Goal: Information Seeking & Learning: Compare options

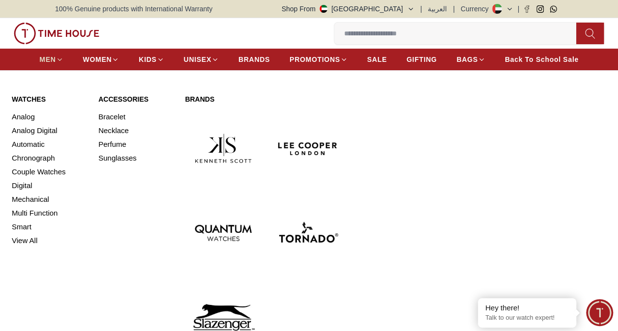
click at [60, 56] on icon at bounding box center [59, 59] width 7 height 7
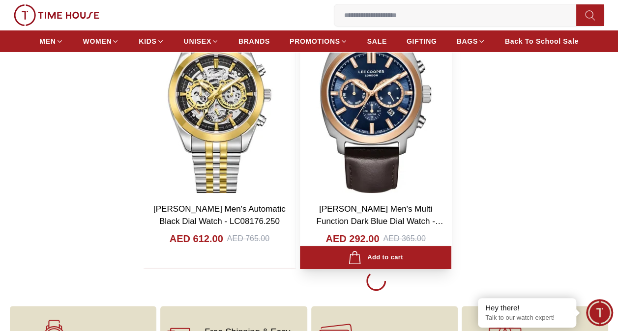
scroll to position [1819, 0]
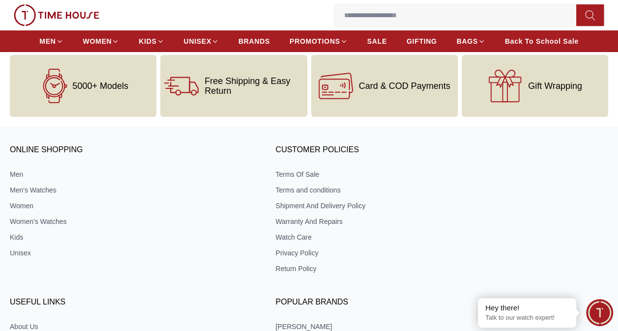
scroll to position [5505, 0]
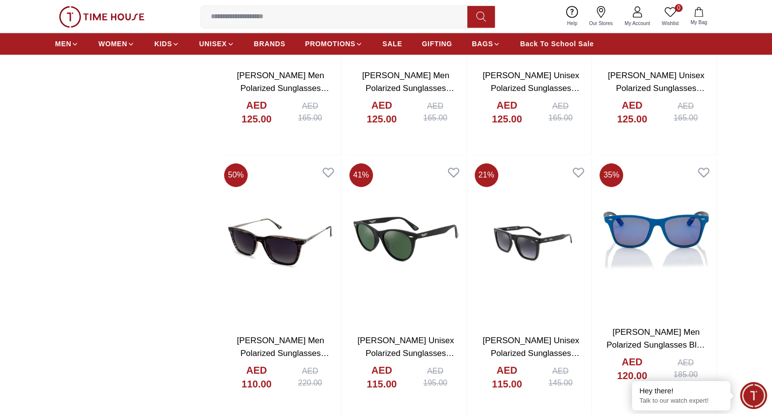
scroll to position [6315, 0]
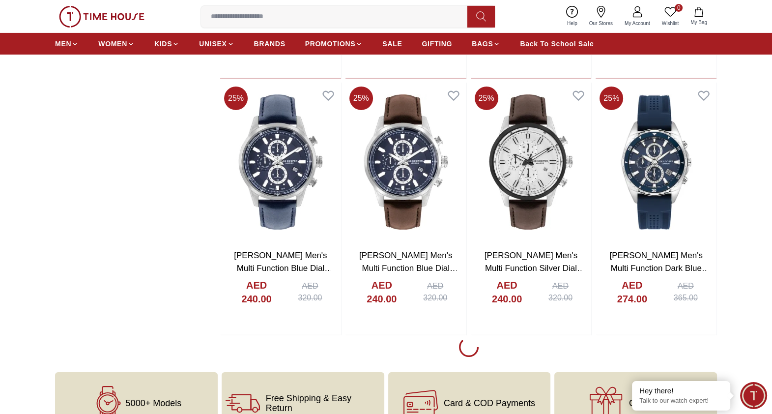
scroll to position [9080, 0]
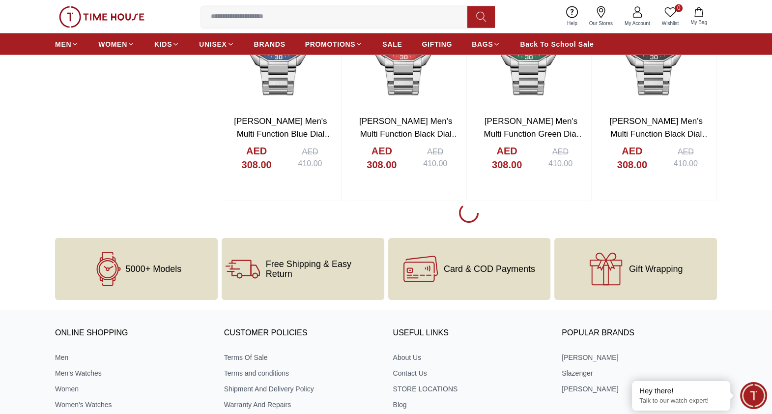
scroll to position [11661, 0]
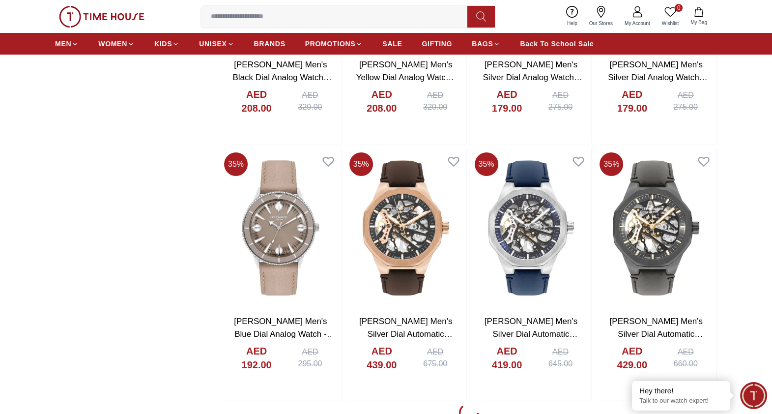
scroll to position [14056, 0]
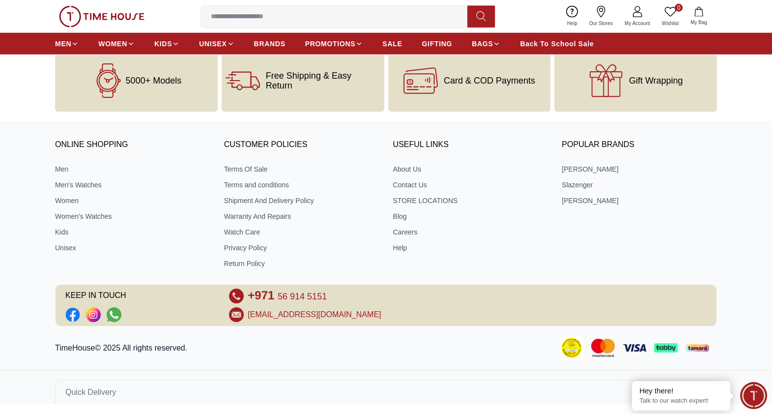
scroll to position [16771, 0]
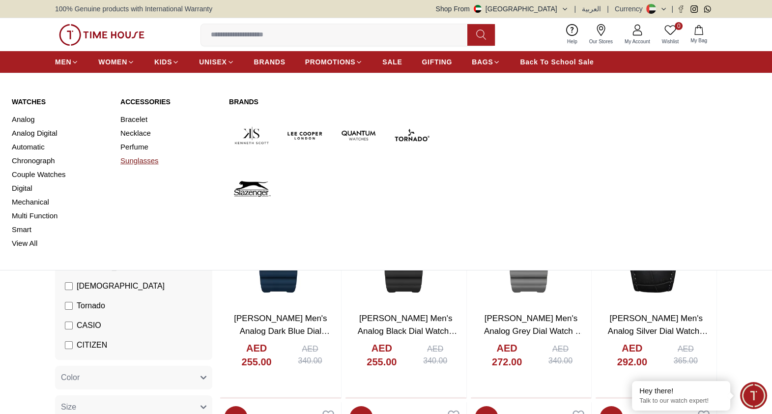
click at [133, 161] on link "Sunglasses" at bounding box center [168, 161] width 97 height 14
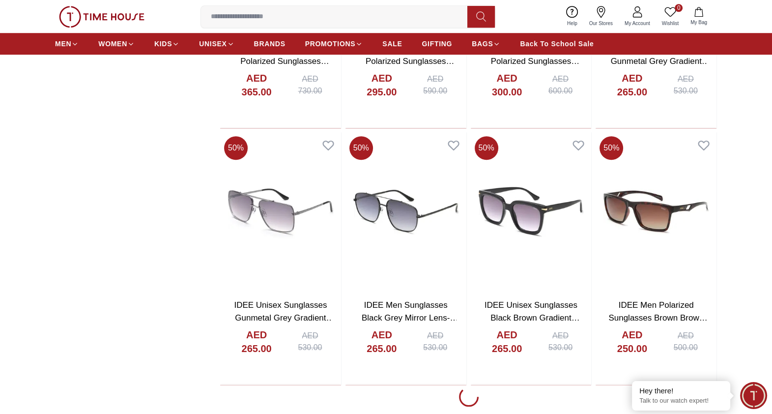
scroll to position [1044, 0]
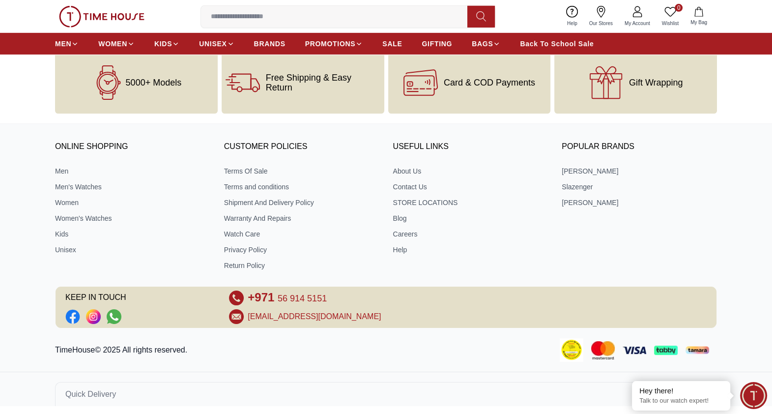
scroll to position [3868, 0]
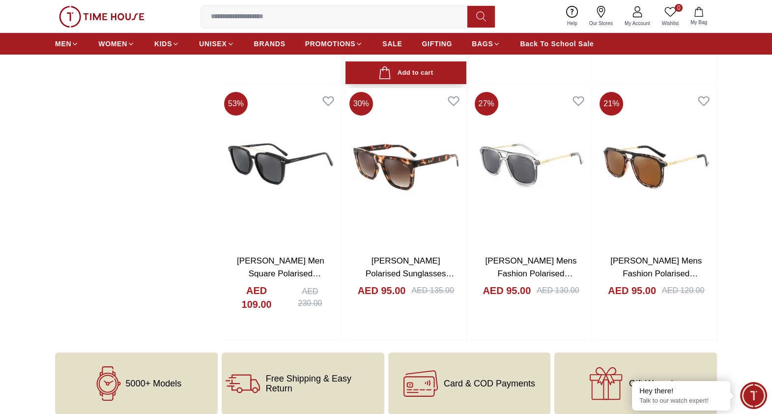
scroll to position [4562, 0]
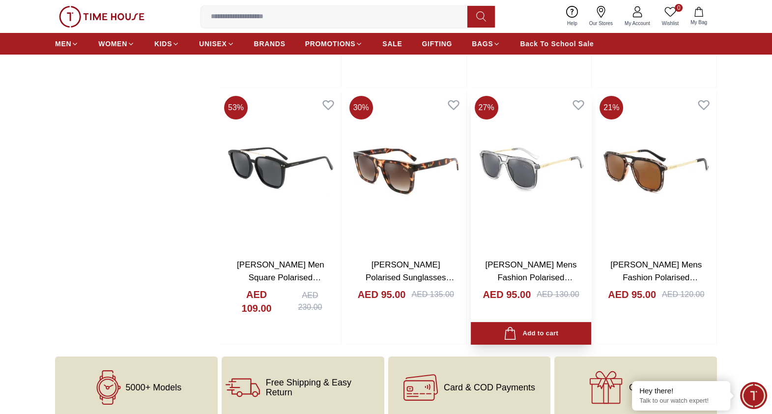
click at [510, 269] on link "[PERSON_NAME] Mens Fashion Polarised Sunglasses Grey Lens - LC1023C01" at bounding box center [530, 283] width 91 height 47
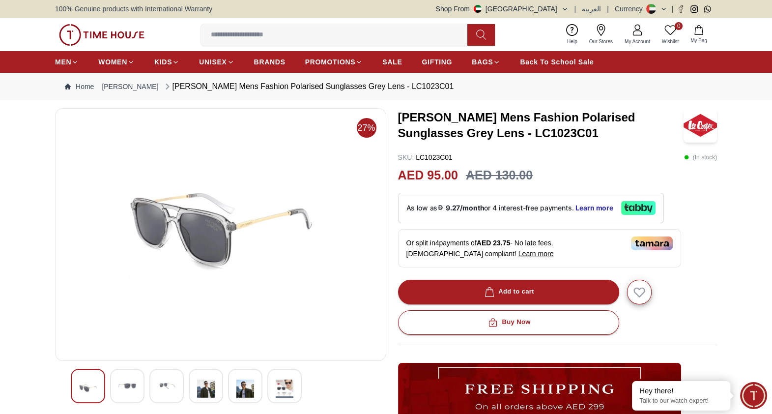
click at [158, 331] on img at bounding box center [167, 386] width 18 height 18
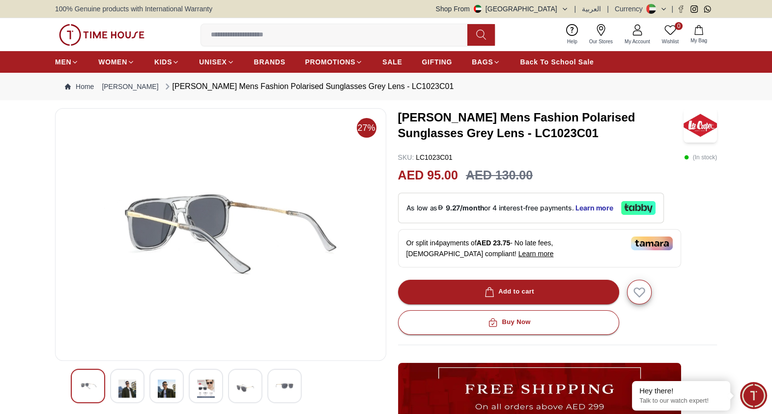
click at [127, 331] on img at bounding box center [127, 388] width 18 height 23
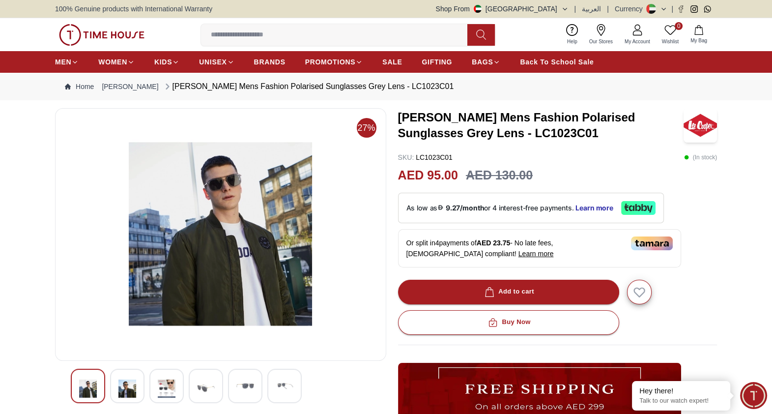
click at [168, 331] on img at bounding box center [167, 388] width 18 height 23
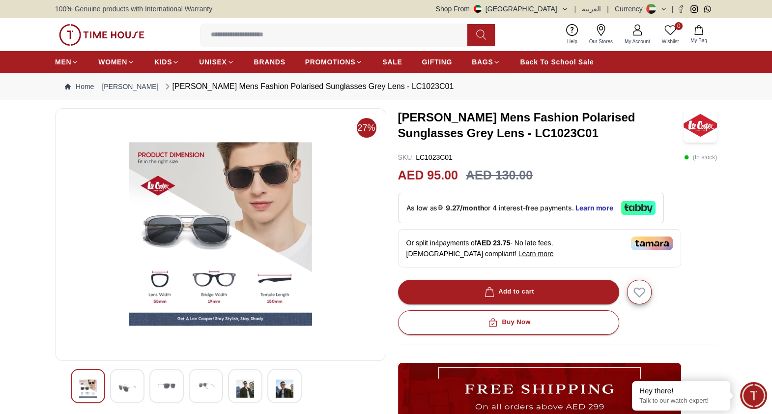
click at [201, 331] on img at bounding box center [206, 386] width 18 height 18
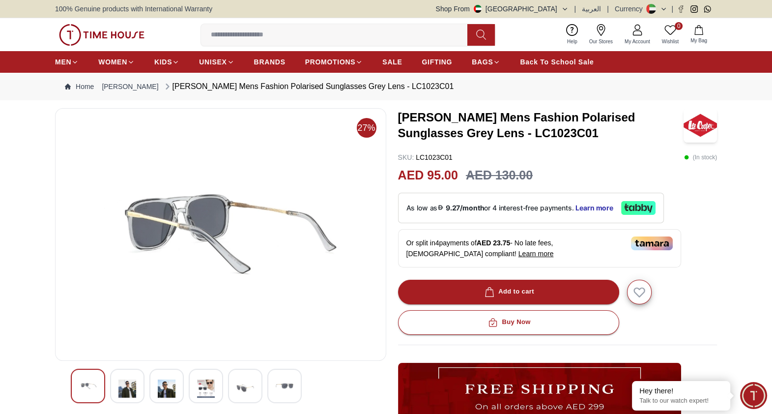
click at [274, 331] on div at bounding box center [284, 386] width 34 height 34
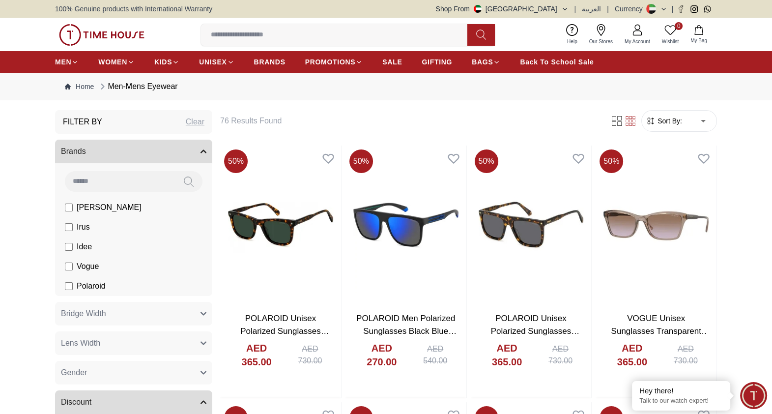
click at [244, 36] on input at bounding box center [338, 35] width 274 height 20
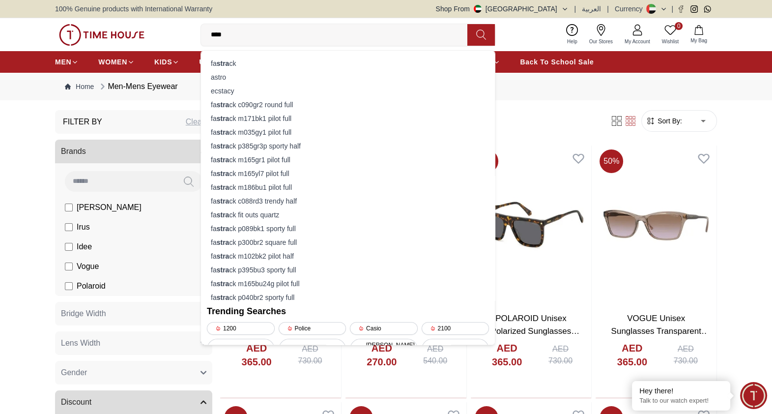
type input "*****"
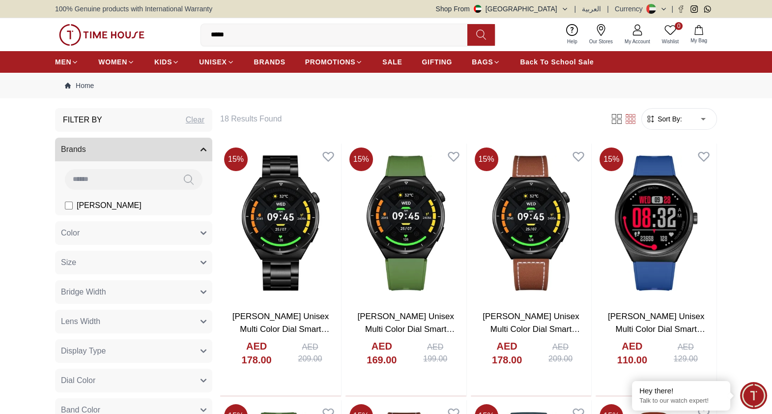
drag, startPoint x: 247, startPoint y: 33, endPoint x: 175, endPoint y: 33, distance: 72.2
click at [175, 33] on div "0 Wishlist My Bag ***** fastrack fastrack c090gr2 round full fastrack m171bk1 p…" at bounding box center [386, 34] width 662 height 33
type input "*****"
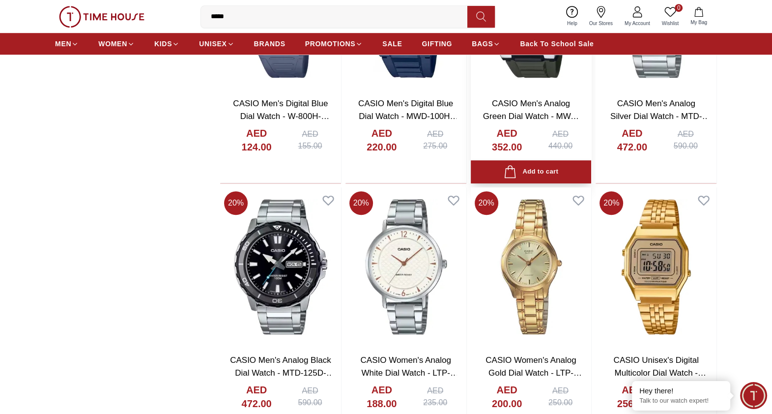
scroll to position [1044, 0]
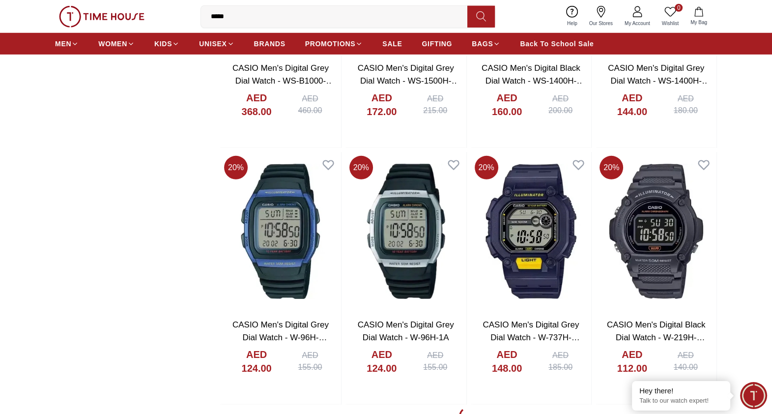
scroll to position [3624, 0]
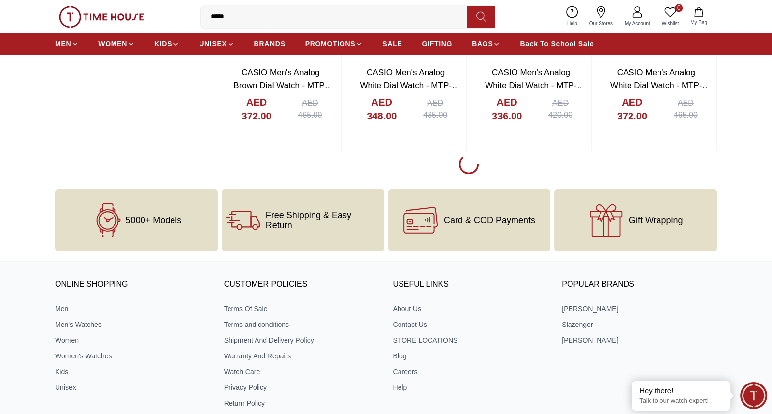
scroll to position [6512, 0]
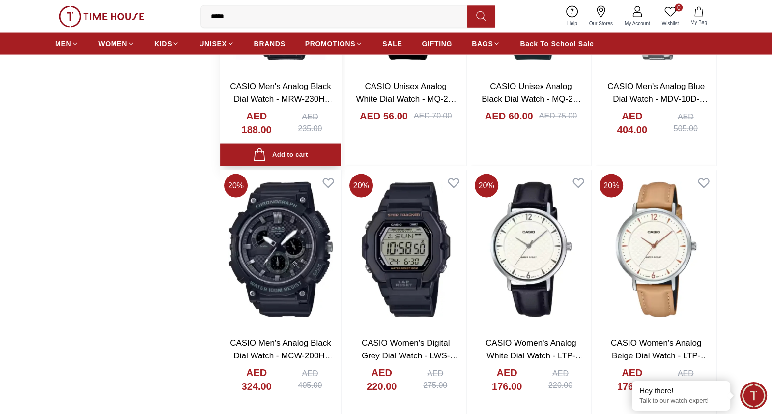
scroll to position [7249, 0]
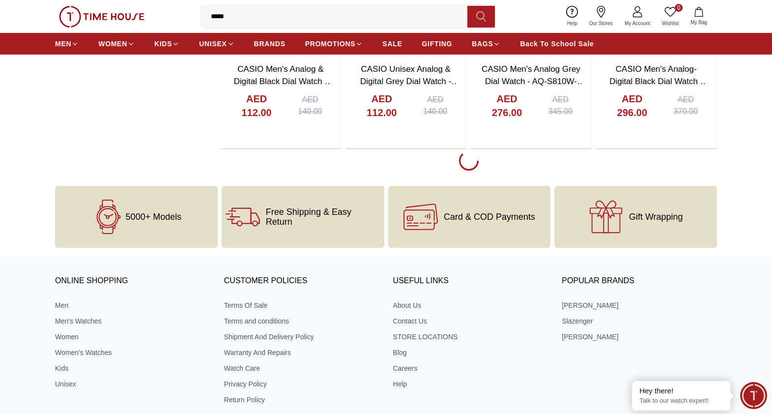
scroll to position [9031, 0]
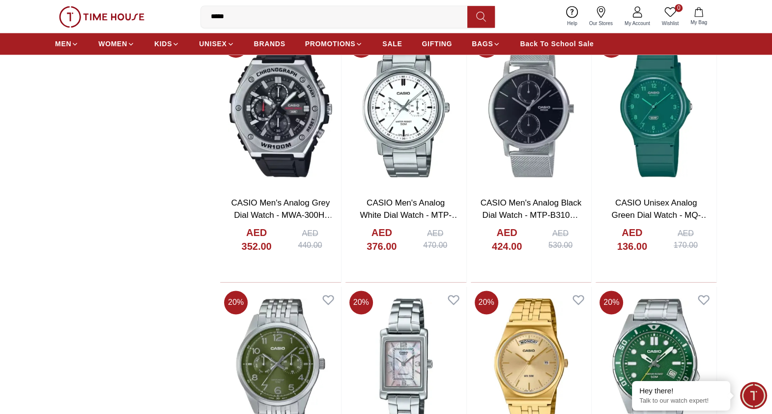
scroll to position [11059, 0]
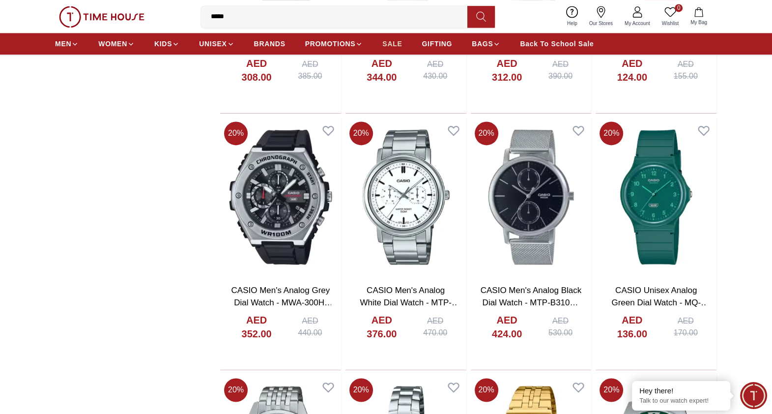
click at [384, 45] on span "SALE" at bounding box center [392, 44] width 20 height 10
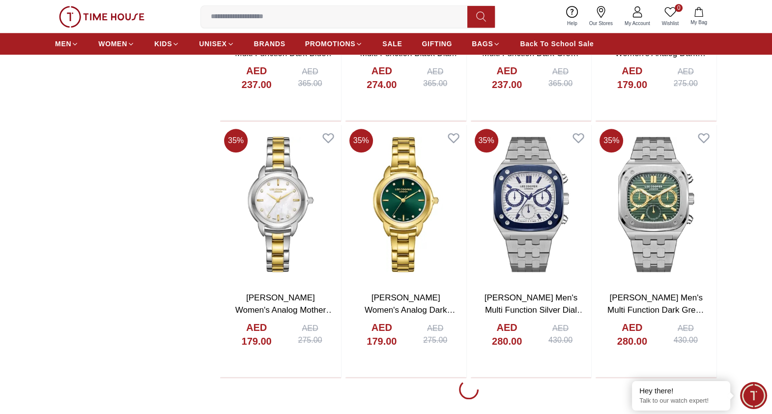
scroll to position [1352, 0]
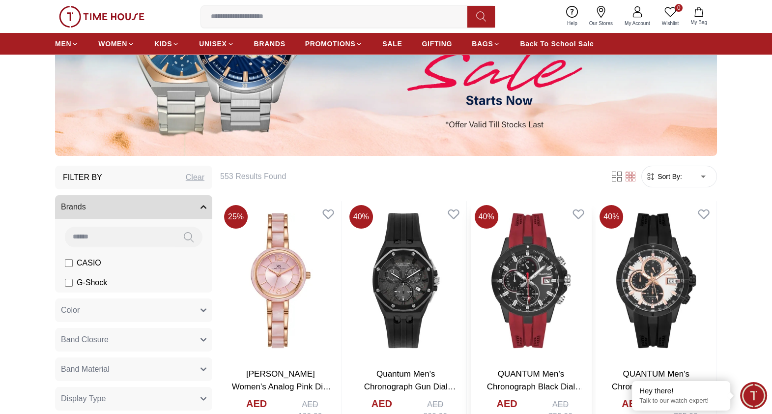
scroll to position [184, 0]
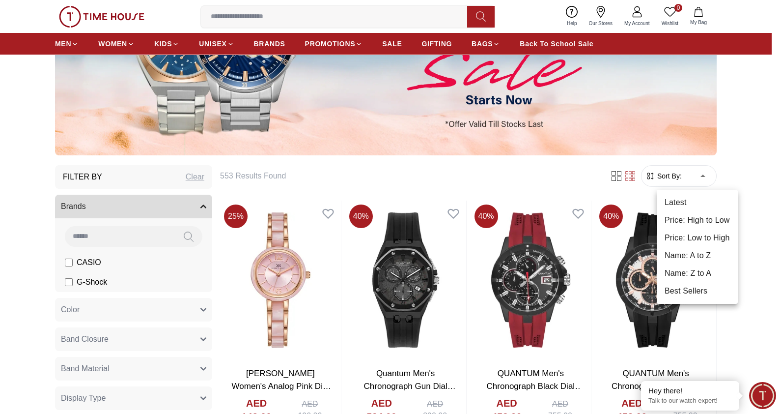
click at [617, 240] on li "Price: Low to High" at bounding box center [697, 238] width 81 height 18
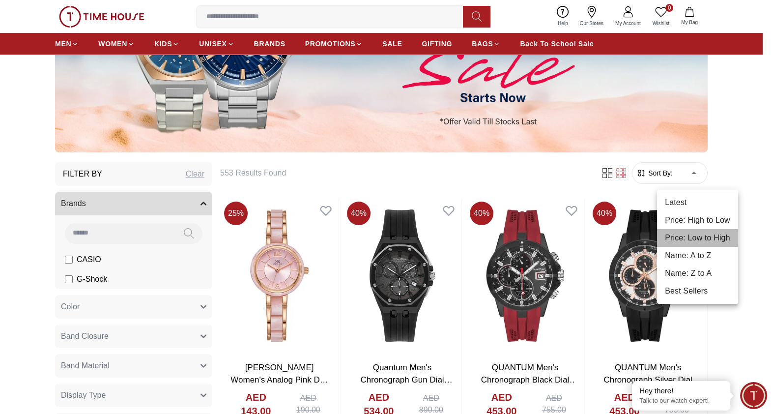
type input "*"
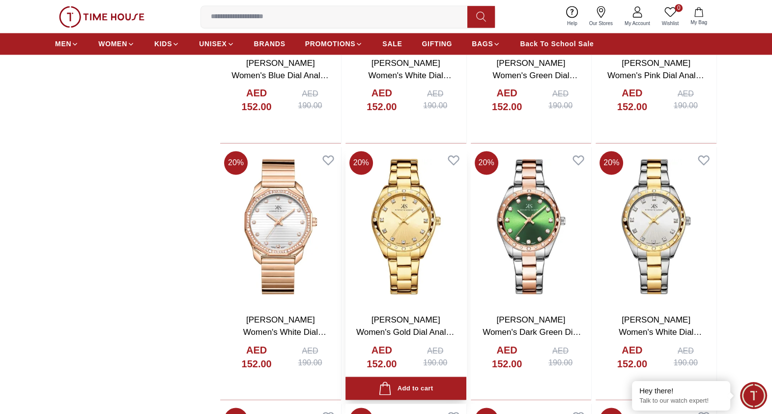
scroll to position [2273, 0]
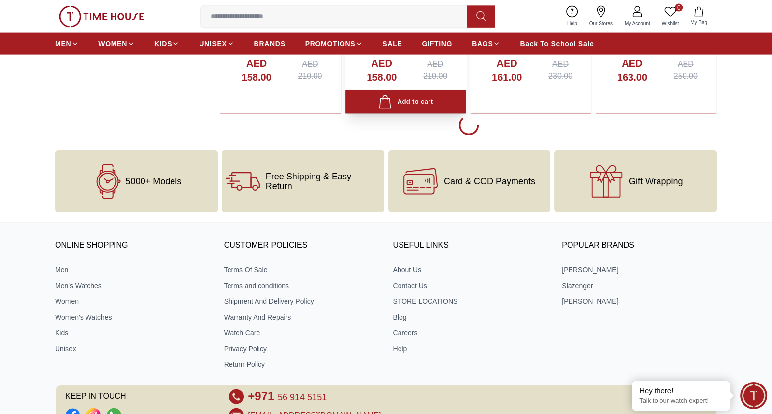
scroll to position [2580, 0]
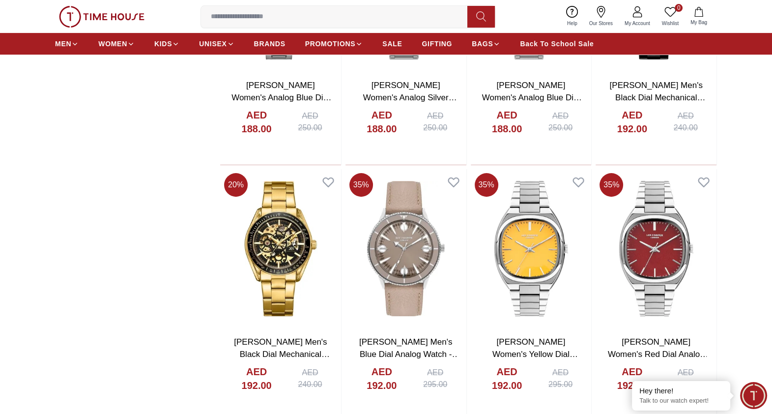
scroll to position [5099, 0]
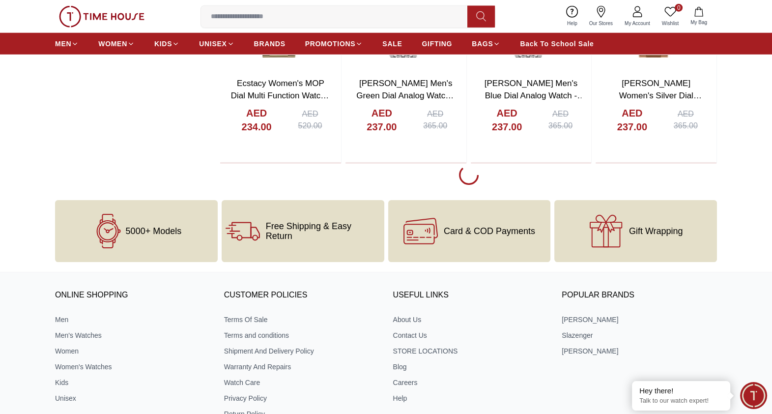
scroll to position [7925, 0]
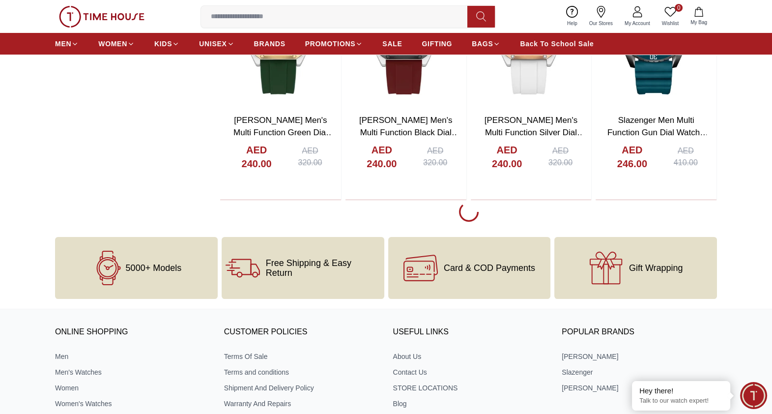
scroll to position [9093, 0]
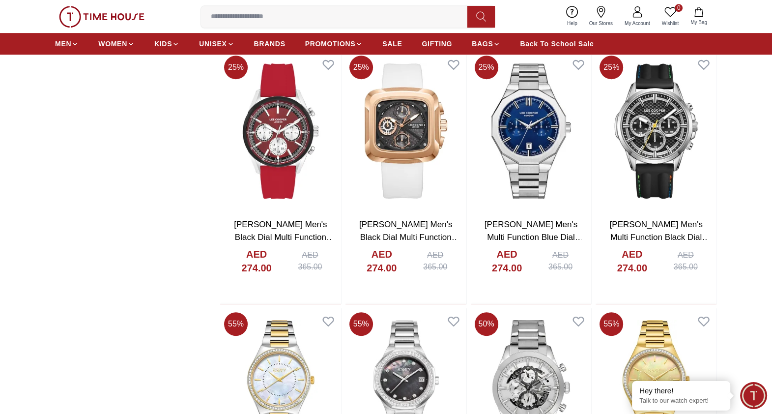
scroll to position [10137, 0]
